Goal: Task Accomplishment & Management: Manage account settings

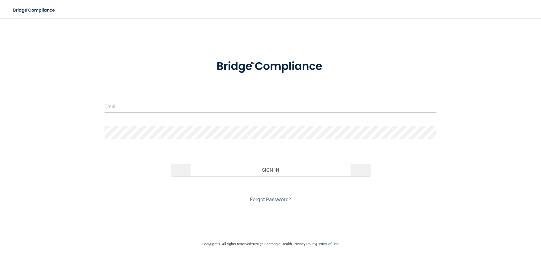
type input "[EMAIL_ADDRESS][DOMAIN_NAME]"
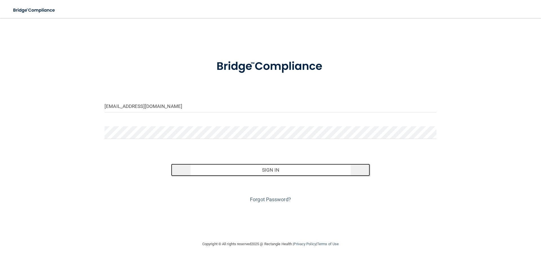
click at [264, 173] on button "Sign In" at bounding box center [270, 170] width 199 height 12
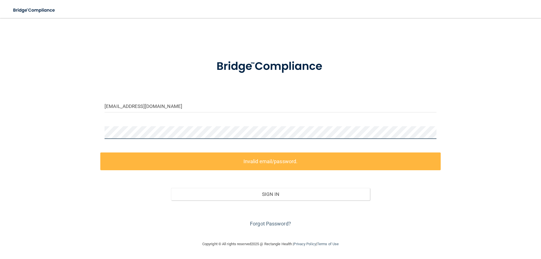
click at [74, 121] on div "[EMAIL_ADDRESS][DOMAIN_NAME] Invalid email/password. You don't have permission …" at bounding box center [270, 129] width 519 height 211
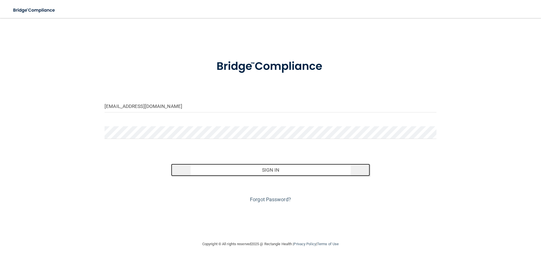
click at [277, 172] on button "Sign In" at bounding box center [270, 170] width 199 height 12
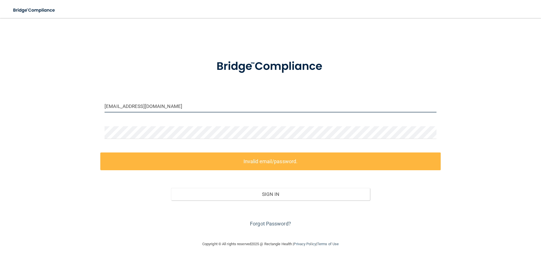
drag, startPoint x: 164, startPoint y: 108, endPoint x: 93, endPoint y: 102, distance: 70.7
click at [93, 102] on div "[EMAIL_ADDRESS][DOMAIN_NAME] Invalid email/password. You don't have permission …" at bounding box center [270, 129] width 519 height 211
paste input "email"
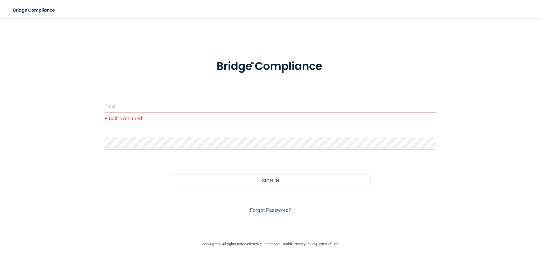
click at [155, 105] on input "email" at bounding box center [271, 106] width 332 height 13
paste input "p"
drag, startPoint x: 185, startPoint y: 112, endPoint x: 133, endPoint y: 105, distance: 52.4
click at [133, 105] on input "email" at bounding box center [271, 106] width 332 height 13
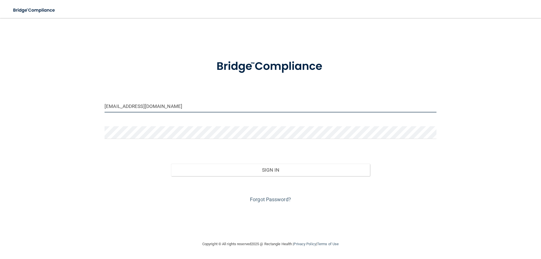
type input "[EMAIL_ADDRESS][DOMAIN_NAME]"
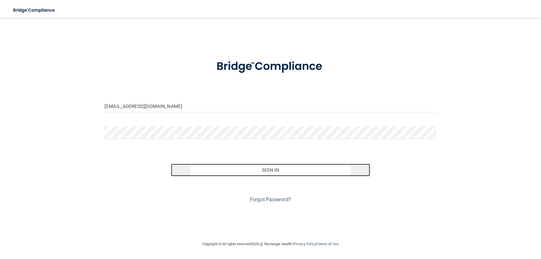
click at [271, 170] on button "Sign In" at bounding box center [270, 170] width 199 height 12
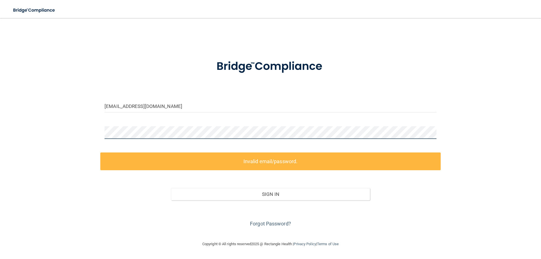
click at [78, 132] on div "[EMAIL_ADDRESS][DOMAIN_NAME] Invalid email/password. You don't have permission …" at bounding box center [270, 129] width 519 height 211
click at [34, 134] on div "[EMAIL_ADDRESS][DOMAIN_NAME] Invalid email/password. You don't have permission …" at bounding box center [270, 129] width 519 height 211
click at [229, 166] on label "Invalid email/password." at bounding box center [270, 162] width 341 height 18
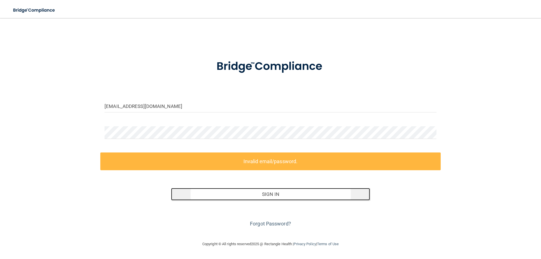
click at [243, 198] on button "Sign In" at bounding box center [270, 194] width 199 height 12
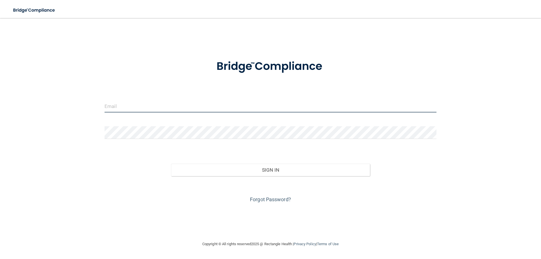
type input "[EMAIL_ADDRESS][DOMAIN_NAME]"
drag, startPoint x: 115, startPoint y: 107, endPoint x: 104, endPoint y: 107, distance: 10.7
click at [96, 106] on div "[EMAIL_ADDRESS][DOMAIN_NAME] Invalid email/password. You don't have permission …" at bounding box center [270, 129] width 519 height 211
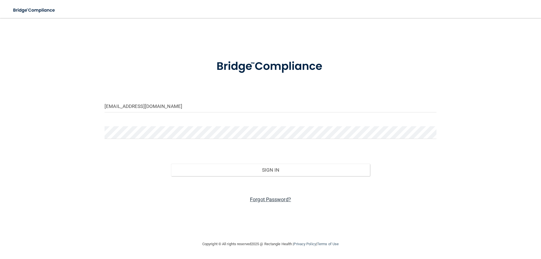
click at [277, 201] on link "Forgot Password?" at bounding box center [270, 200] width 41 height 6
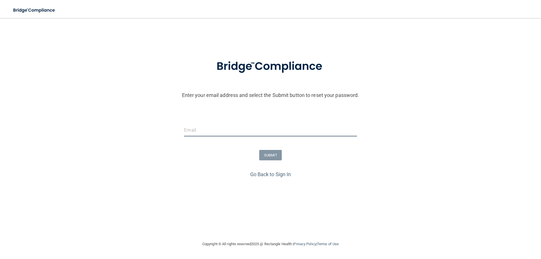
click at [207, 133] on input "email" at bounding box center [270, 130] width 173 height 13
type input "[EMAIL_ADDRESS][DOMAIN_NAME]"
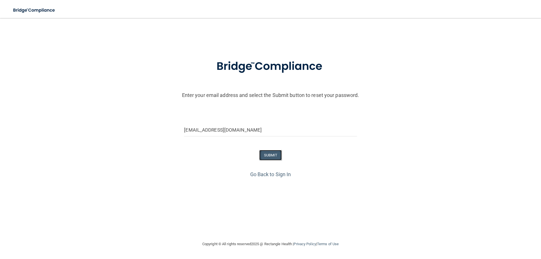
click at [270, 152] on button "SUBMIT" at bounding box center [270, 155] width 23 height 10
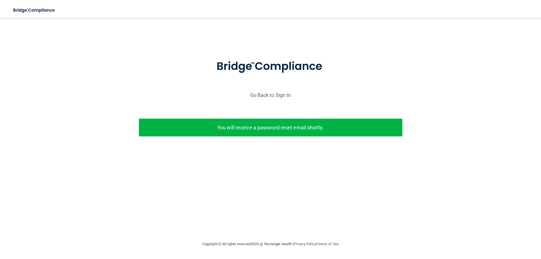
click at [279, 130] on p "You will receive a password reset email shortly." at bounding box center [270, 127] width 255 height 9
